Goal: Information Seeking & Learning: Learn about a topic

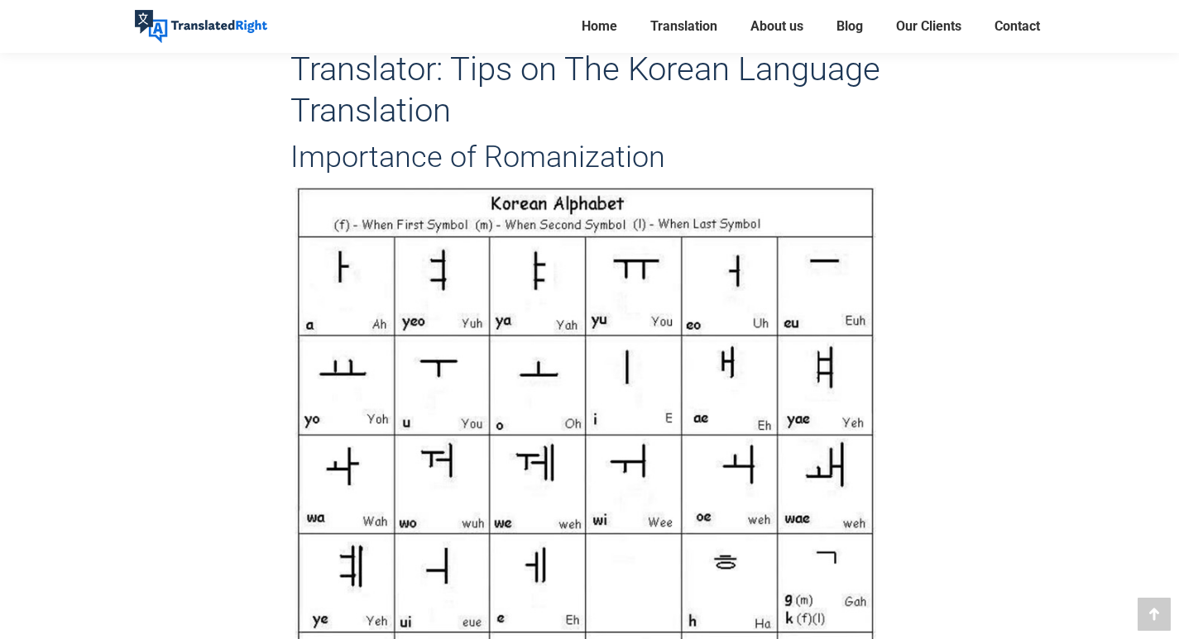
scroll to position [3887, 0]
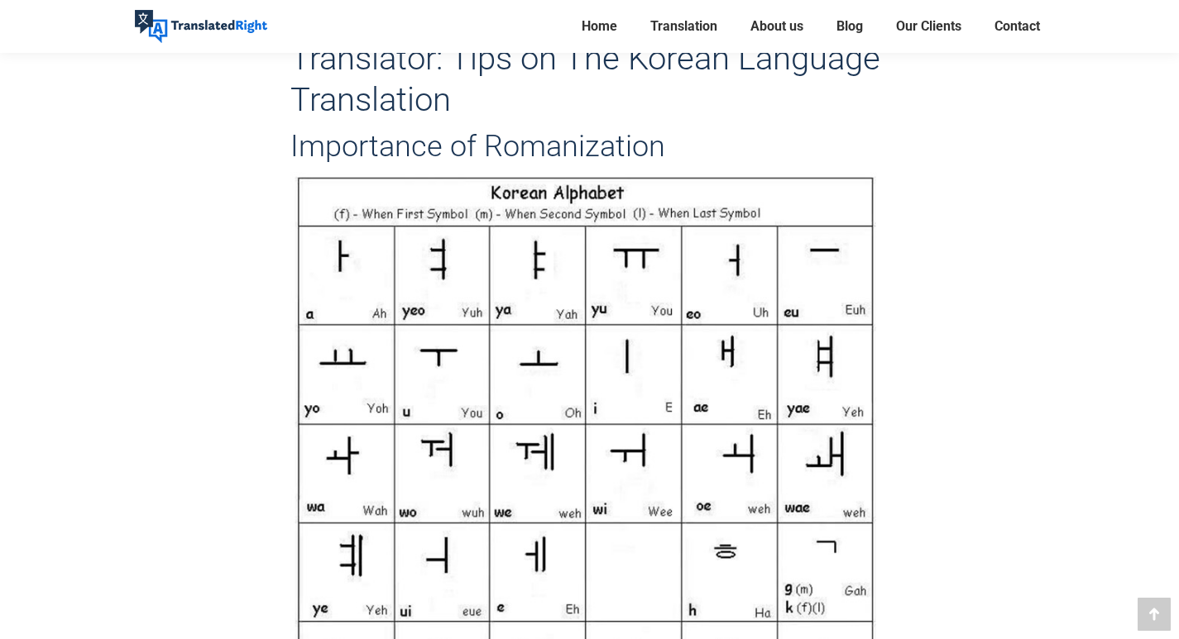
click at [703, 400] on img at bounding box center [589, 501] width 598 height 659
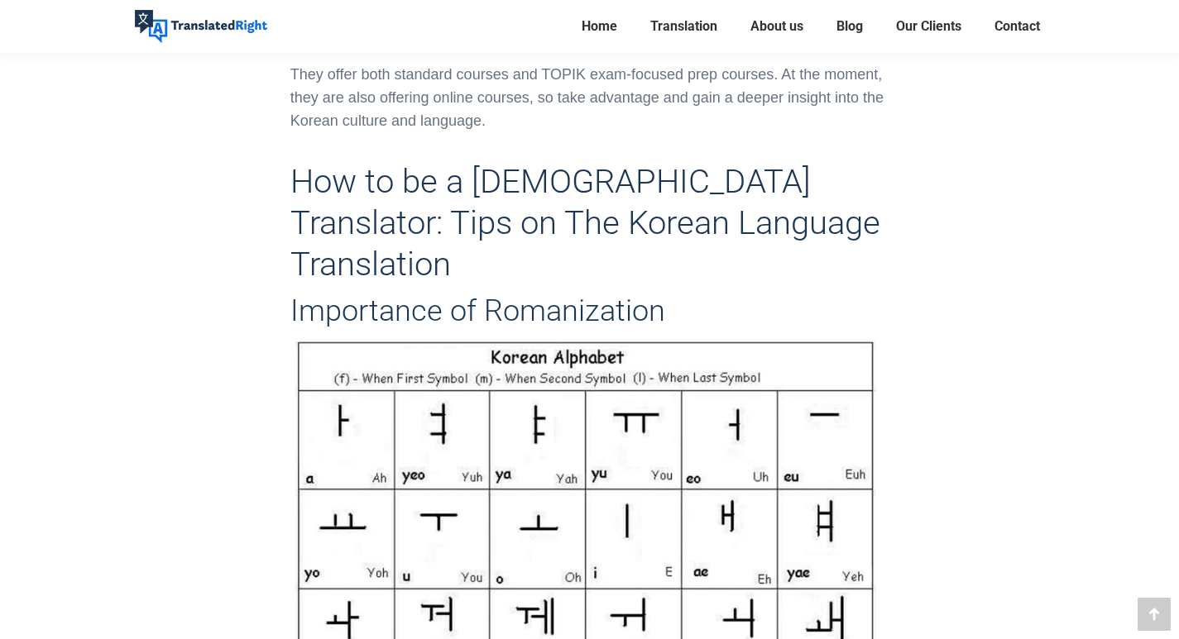
scroll to position [3722, 0]
drag, startPoint x: 614, startPoint y: 364, endPoint x: 398, endPoint y: 372, distance: 216.0
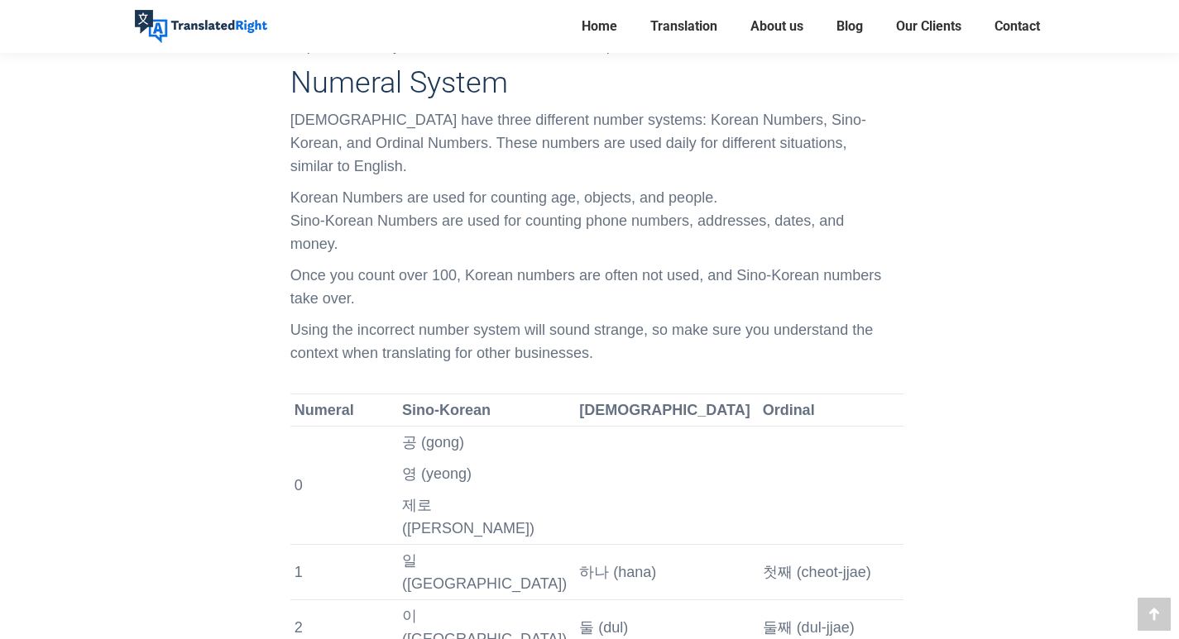
scroll to position [4797, 0]
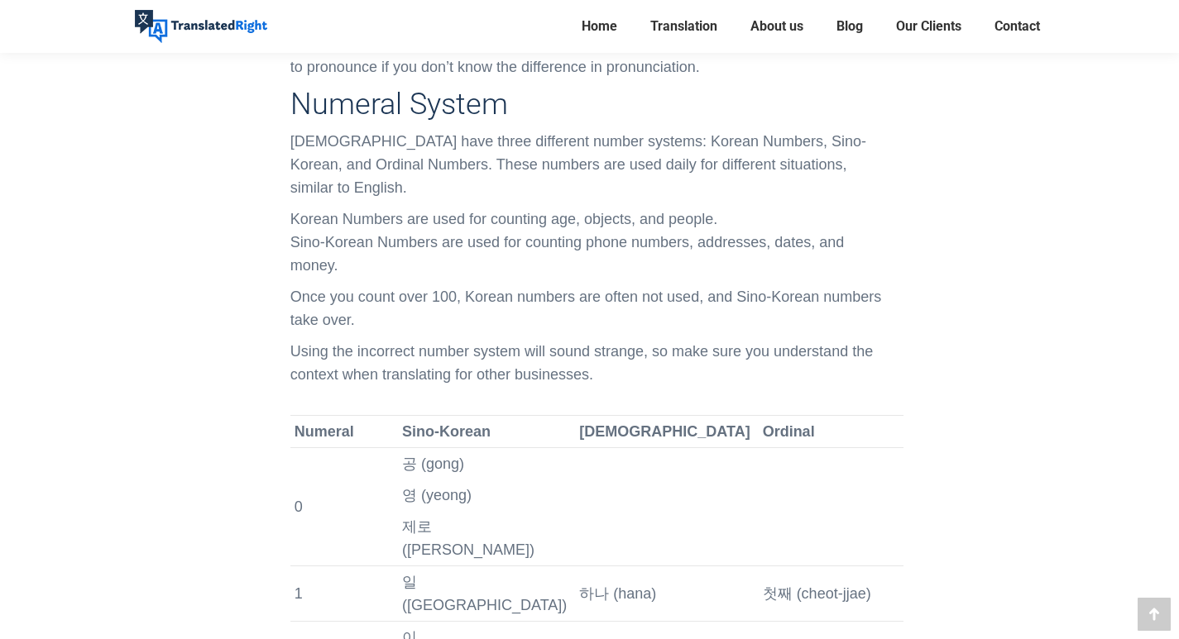
drag, startPoint x: 710, startPoint y: 128, endPoint x: 725, endPoint y: 123, distance: 15.7
click at [763, 423] on b "Ordinal" at bounding box center [789, 431] width 52 height 17
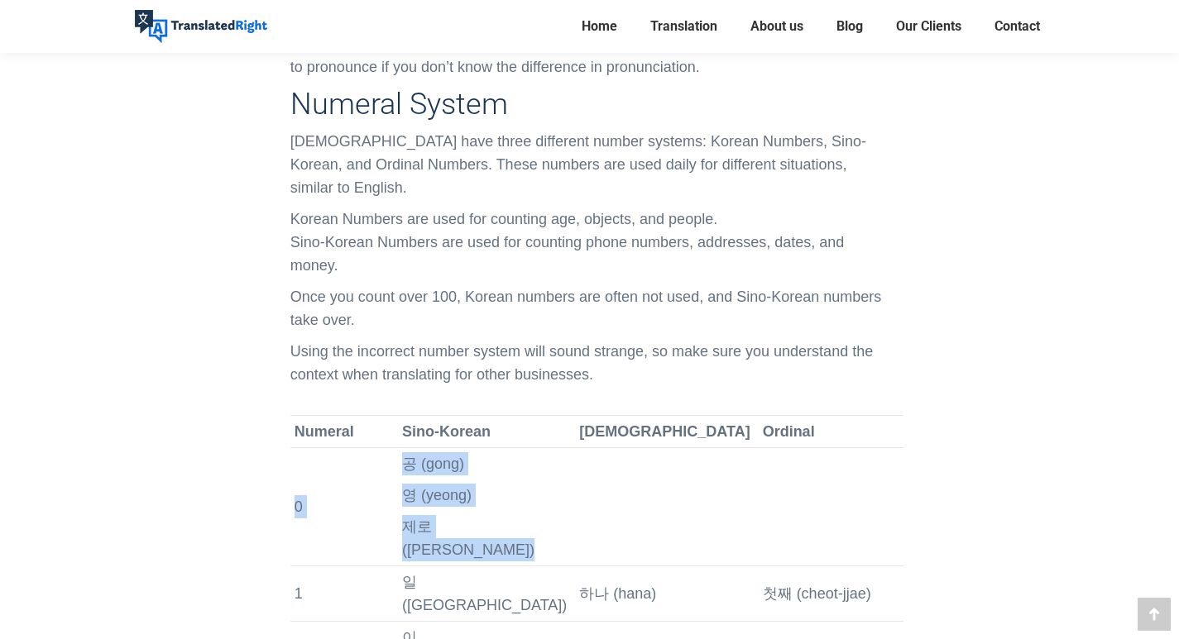
drag, startPoint x: 753, startPoint y: 126, endPoint x: 681, endPoint y: 140, distance: 72.5
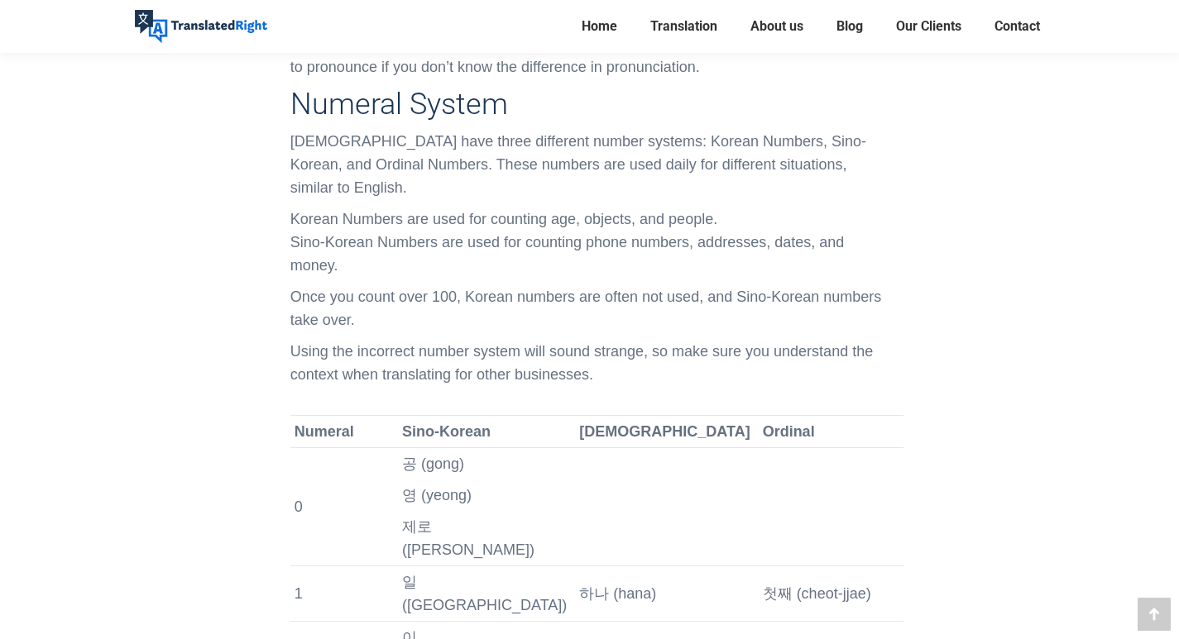
click at [758, 416] on td "Ordinal" at bounding box center [830, 432] width 145 height 32
drag, startPoint x: 759, startPoint y: 128, endPoint x: 694, endPoint y: 129, distance: 65.3
click at [758, 416] on td "Ordinal" at bounding box center [830, 432] width 145 height 32
click at [657, 423] on b "[DEMOGRAPHIC_DATA]" at bounding box center [664, 431] width 170 height 17
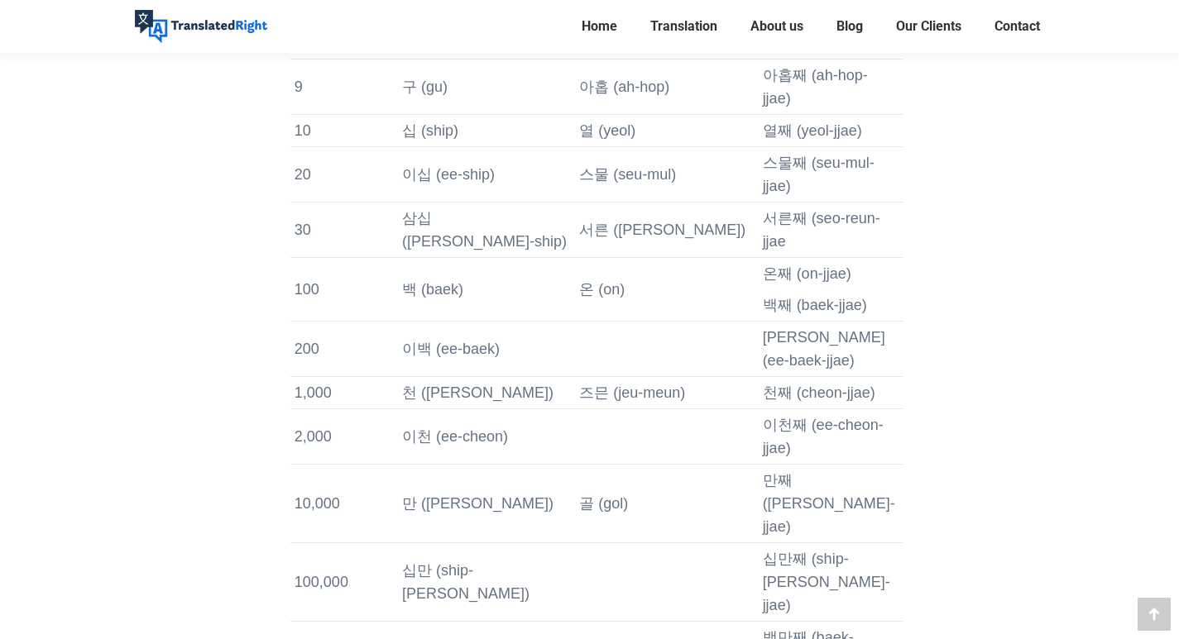
scroll to position [5707, 0]
